Goal: Contribute content

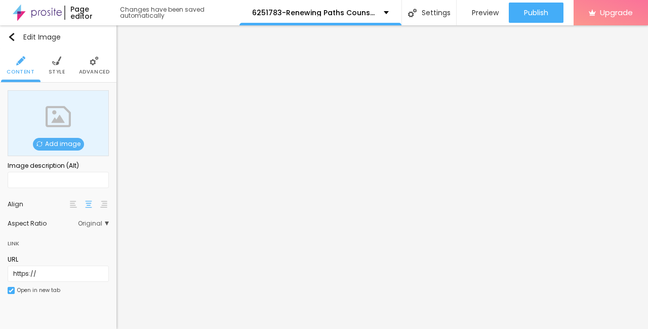
click at [44, 145] on span "Add image" at bounding box center [58, 144] width 51 height 13
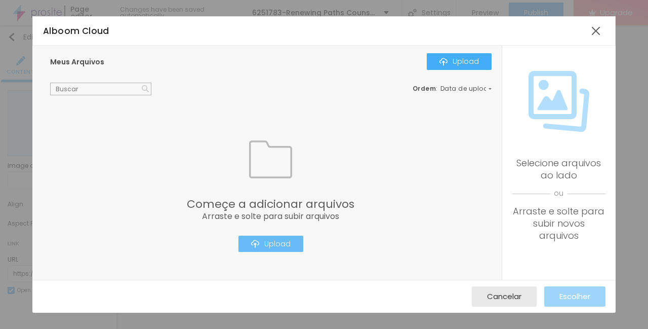
click at [280, 245] on div "Upload" at bounding box center [270, 244] width 39 height 8
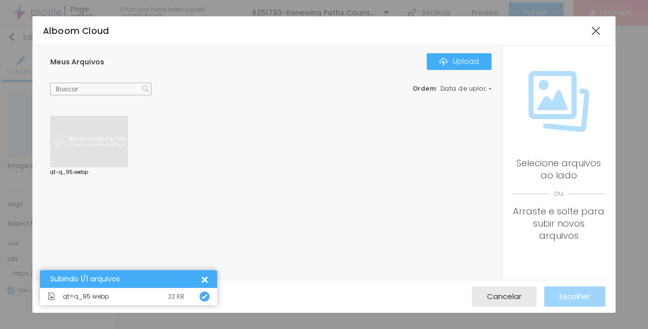
click at [60, 147] on div at bounding box center [89, 141] width 78 height 52
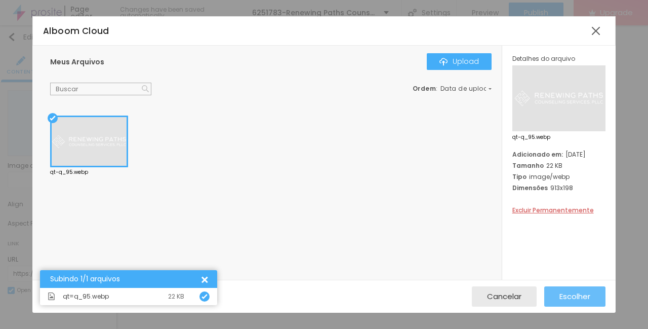
click at [570, 296] on span "Escolher" at bounding box center [575, 296] width 31 height 9
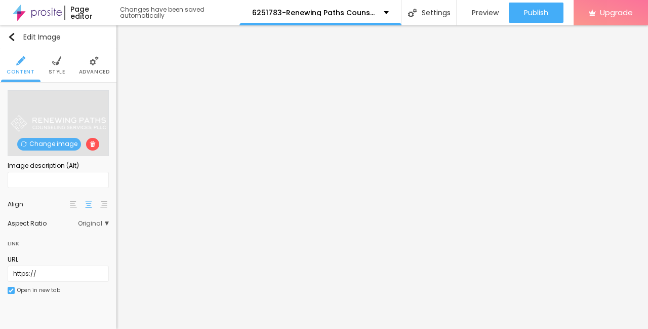
click at [56, 65] on img at bounding box center [56, 60] width 9 height 9
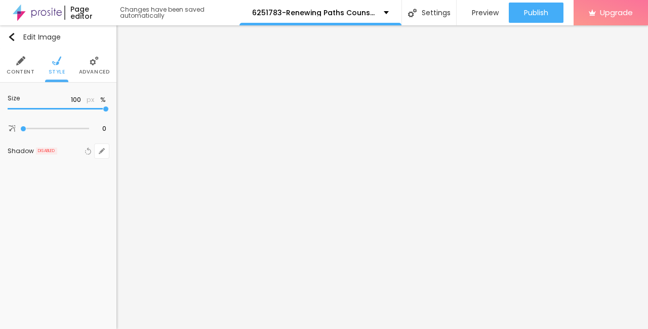
type input "95"
type input "90"
type input "85"
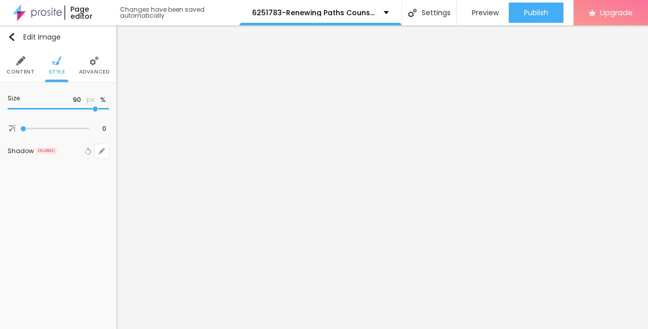
type input "85"
type input "80"
type input "70"
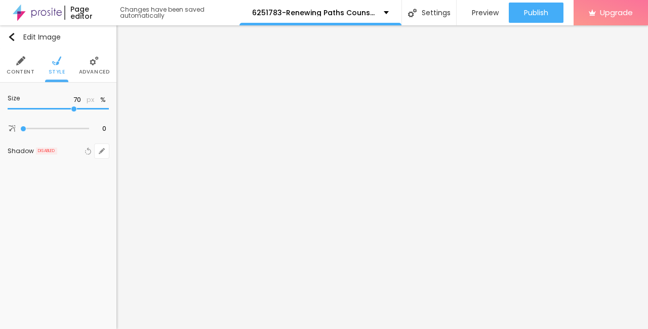
type input "60"
type input "50"
type input "45"
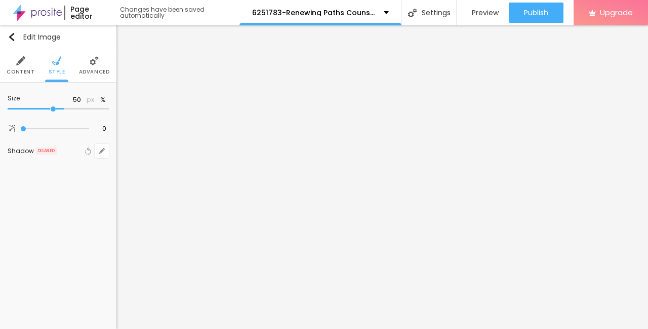
type input "45"
type input "35"
type input "25"
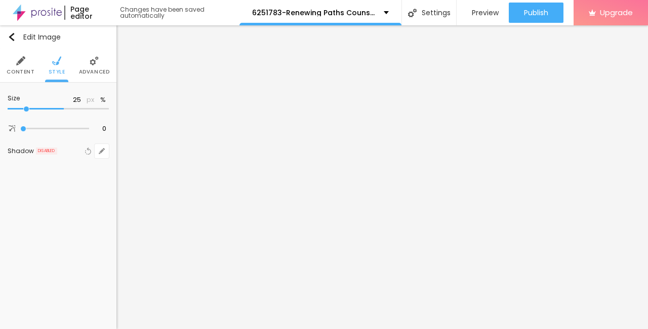
type input "20"
type input "10"
drag, startPoint x: 107, startPoint y: 110, endPoint x: -2, endPoint y: 114, distance: 109.5
type input "10"
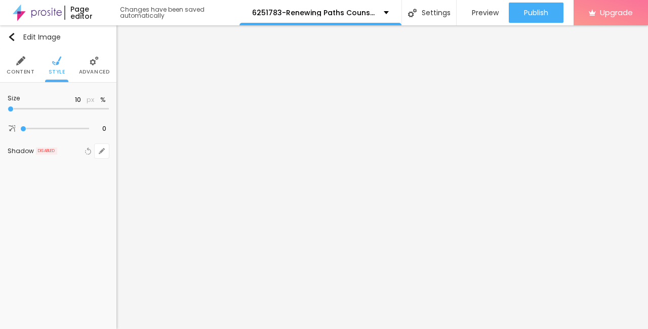
click at [8, 111] on input "range" at bounding box center [58, 108] width 101 height 5
type input "15"
type input "20"
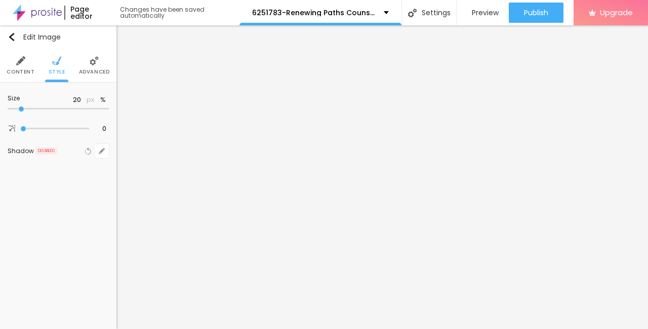
type input "25"
type input "30"
type input "35"
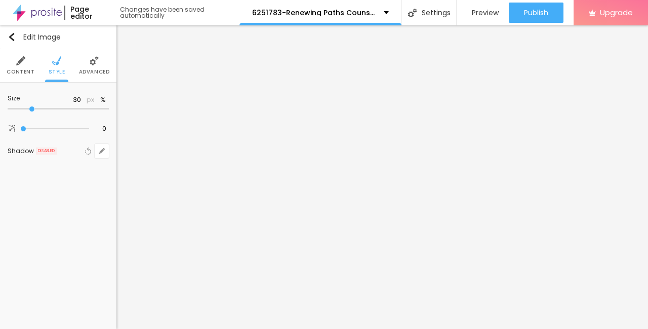
type input "35"
type input "40"
type input "45"
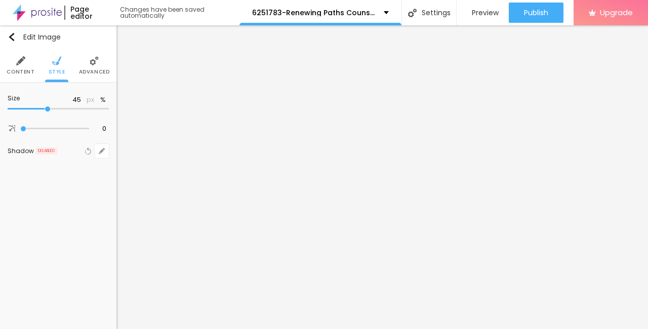
type input "50"
type input "55"
type input "60"
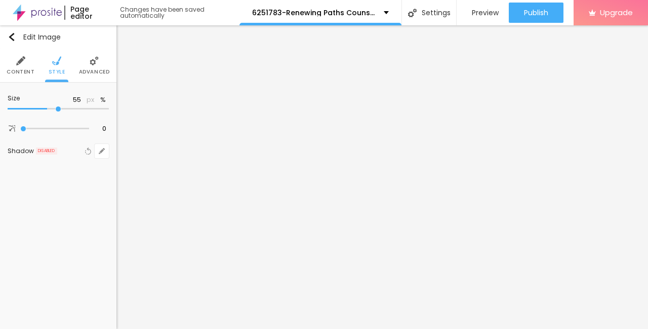
type input "60"
type input "55"
type input "50"
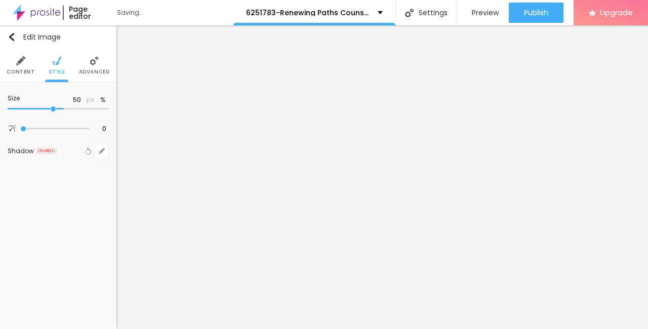
type input "45"
type input "40"
type input "35"
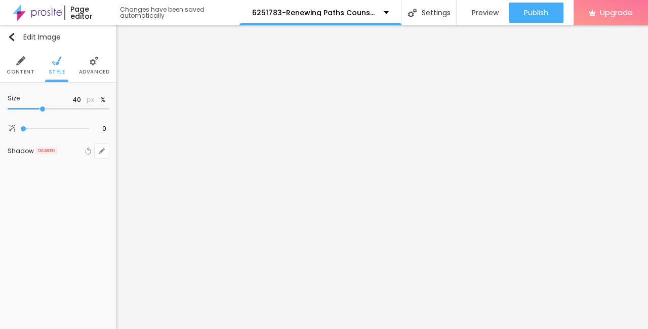
type input "35"
type input "30"
type input "25"
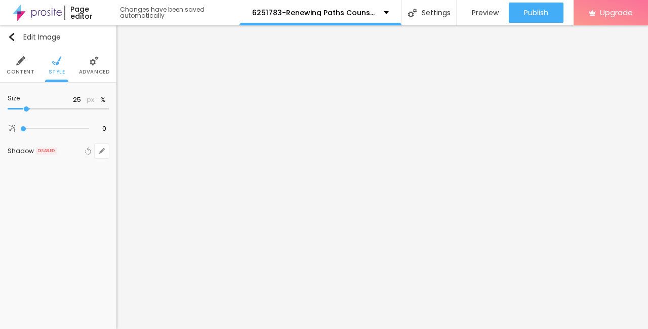
type input "20"
type input "15"
type input "10"
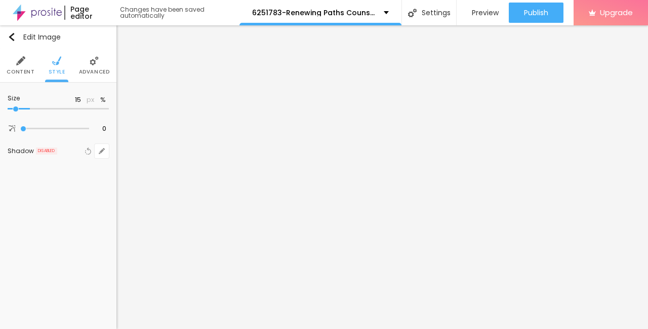
type input "10"
drag, startPoint x: 12, startPoint y: 112, endPoint x: -2, endPoint y: 109, distance: 14.6
click at [8, 109] on input "range" at bounding box center [58, 108] width 101 height 5
